Goal: Find specific page/section: Find specific page/section

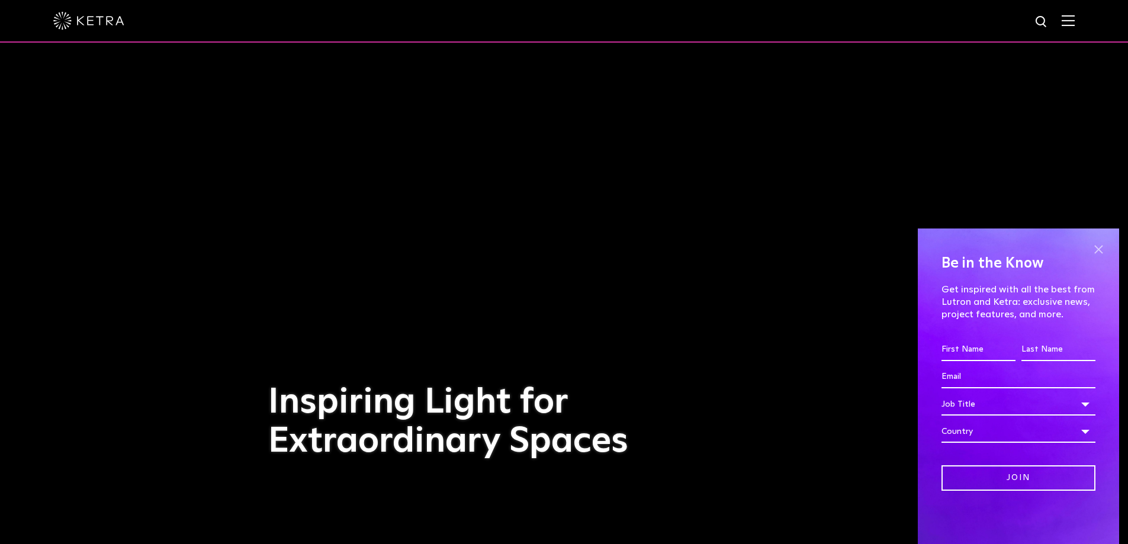
click at [1101, 245] on span at bounding box center [1098, 249] width 18 height 18
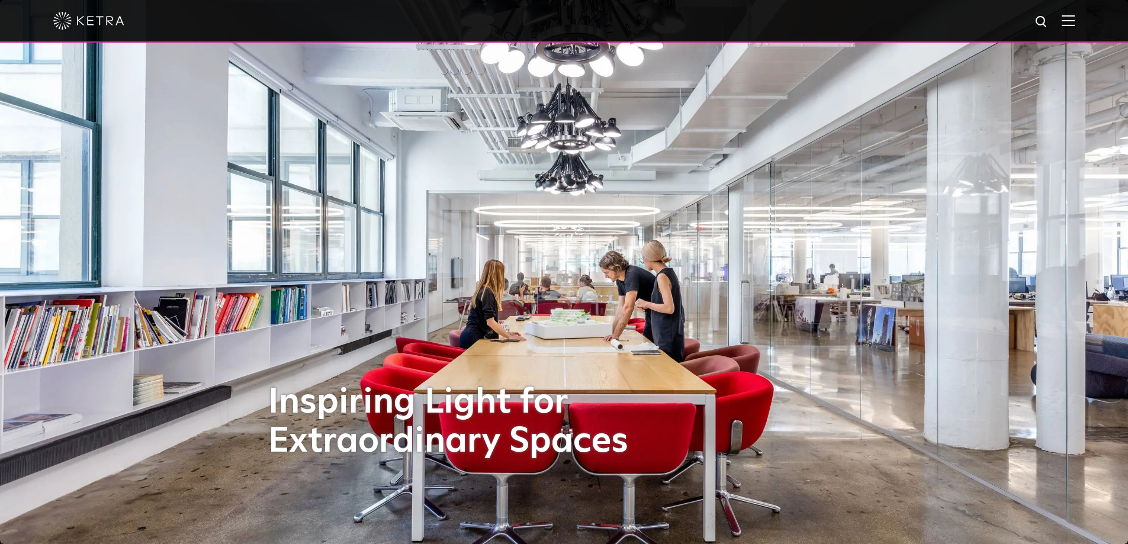
click at [1075, 21] on img at bounding box center [1068, 20] width 13 height 11
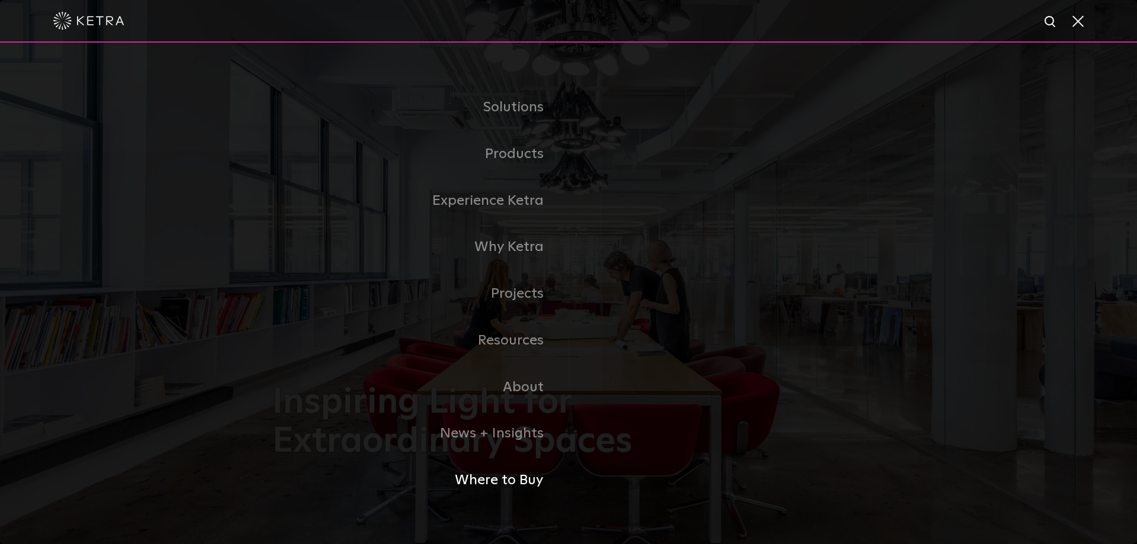
click at [525, 478] on link "Where to Buy" at bounding box center [420, 480] width 296 height 47
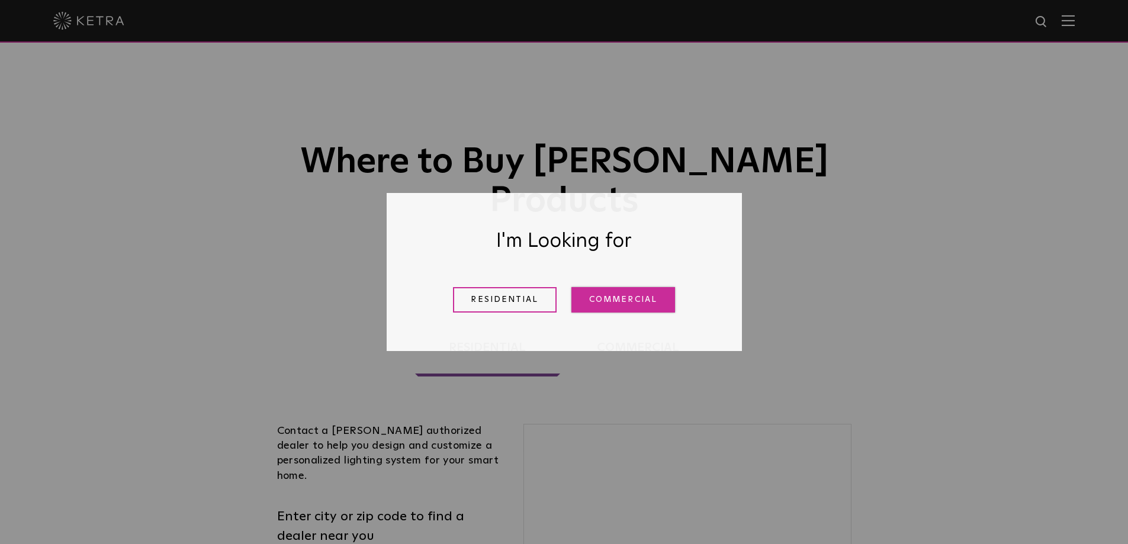
click at [625, 297] on link "Commercial" at bounding box center [623, 299] width 104 height 25
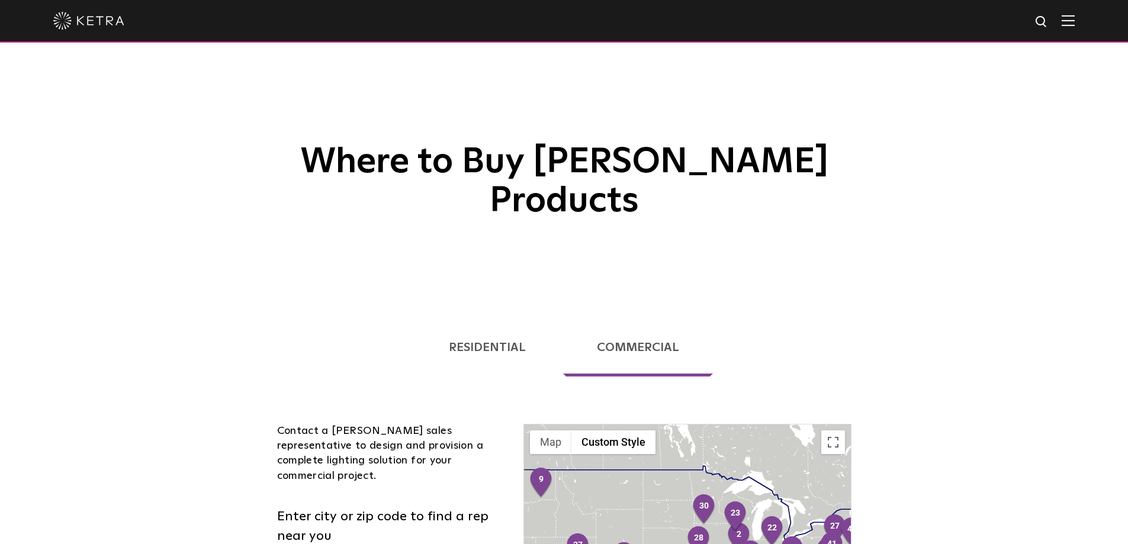
scroll to position [178, 0]
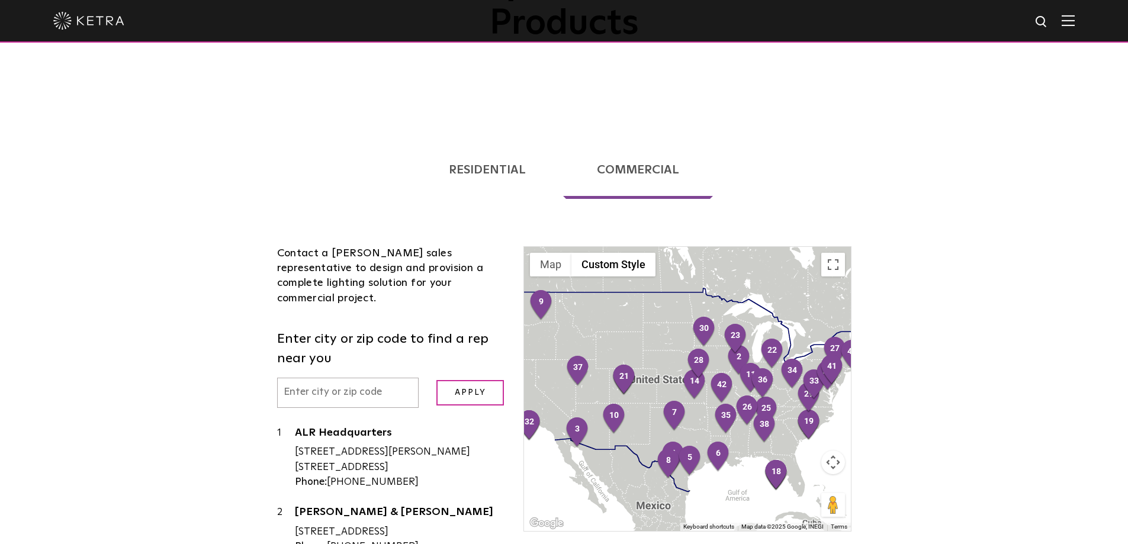
click at [328, 378] on input "text" at bounding box center [348, 393] width 142 height 30
click at [436, 380] on input "Apply" at bounding box center [469, 392] width 67 height 25
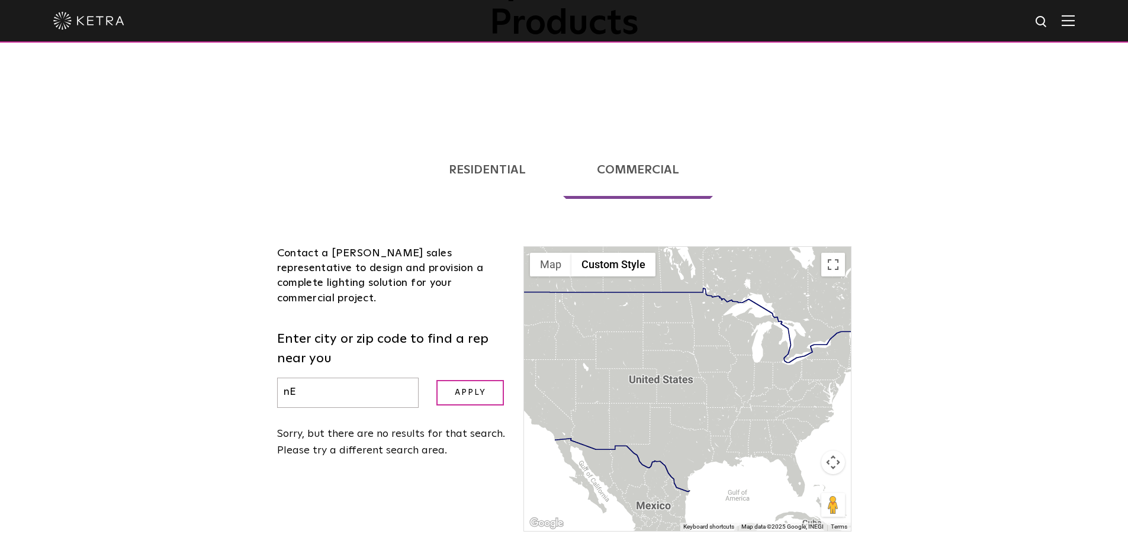
type input "n"
click at [436, 380] on input "Apply" at bounding box center [469, 392] width 67 height 25
type input "n"
type input "10001"
click at [436, 380] on input "Apply" at bounding box center [469, 392] width 67 height 25
